Goal: Check status: Check status

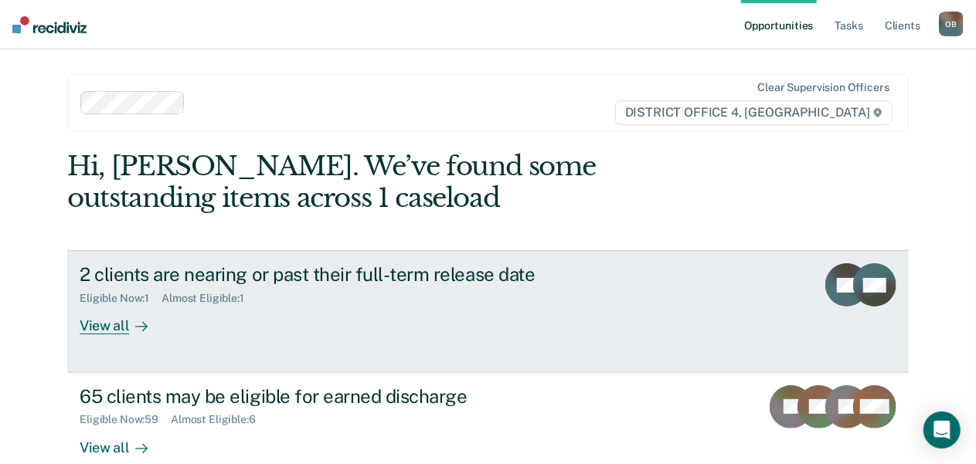
click at [105, 324] on div "View all" at bounding box center [123, 320] width 87 height 30
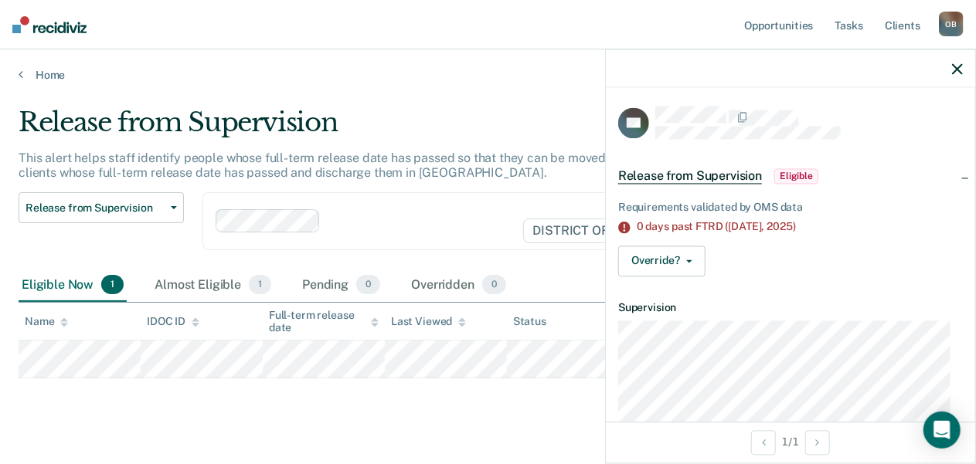
click at [801, 296] on article "TH Release from Supervision Eligible Requirements validated by OMS data 0 days …" at bounding box center [790, 390] width 345 height 567
click at [958, 67] on icon "button" at bounding box center [957, 68] width 11 height 11
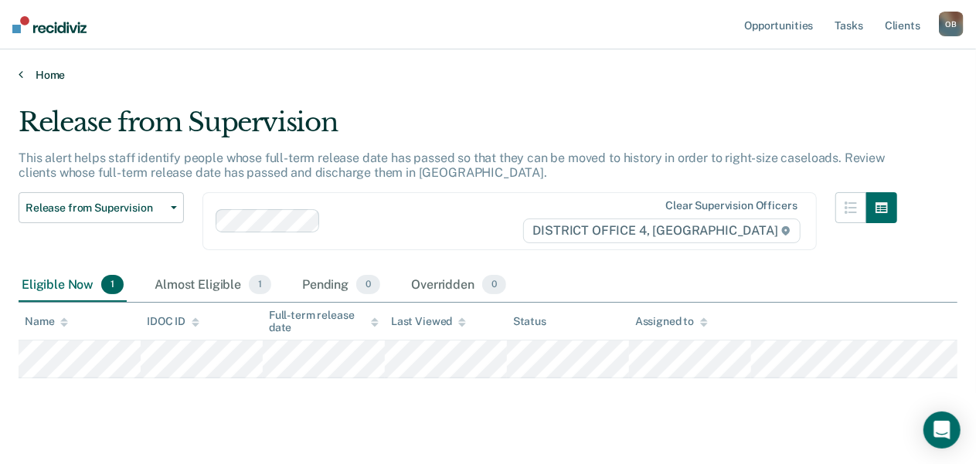
click at [54, 70] on link "Home" at bounding box center [488, 75] width 939 height 14
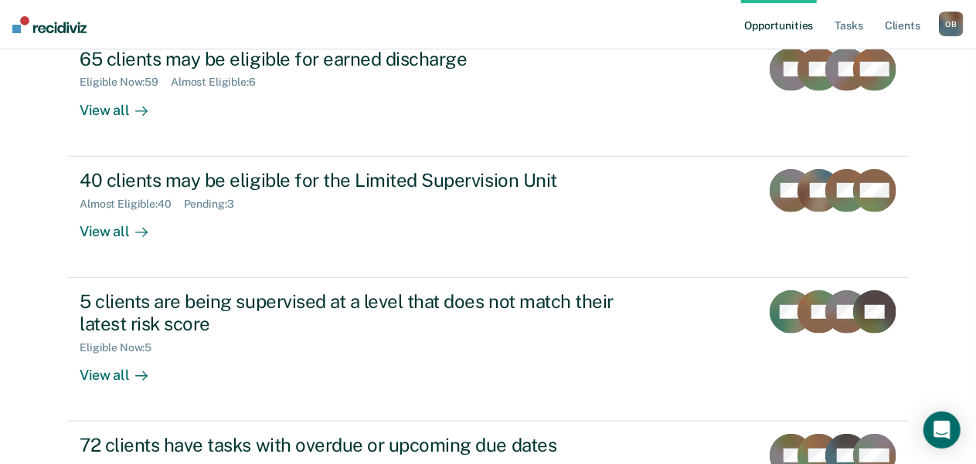
scroll to position [338, 0]
